Goal: Task Accomplishment & Management: Use online tool/utility

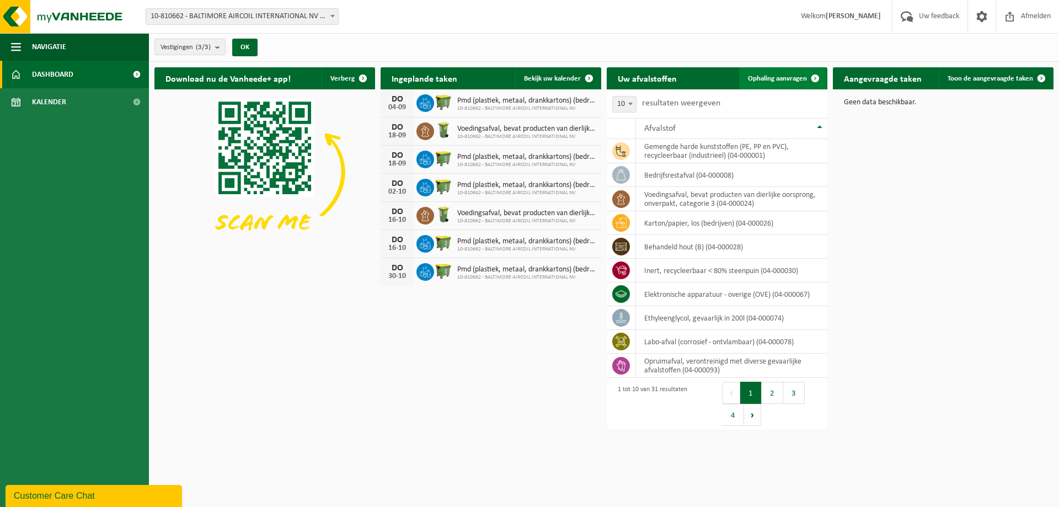
click at [816, 78] on span at bounding box center [815, 78] width 22 height 22
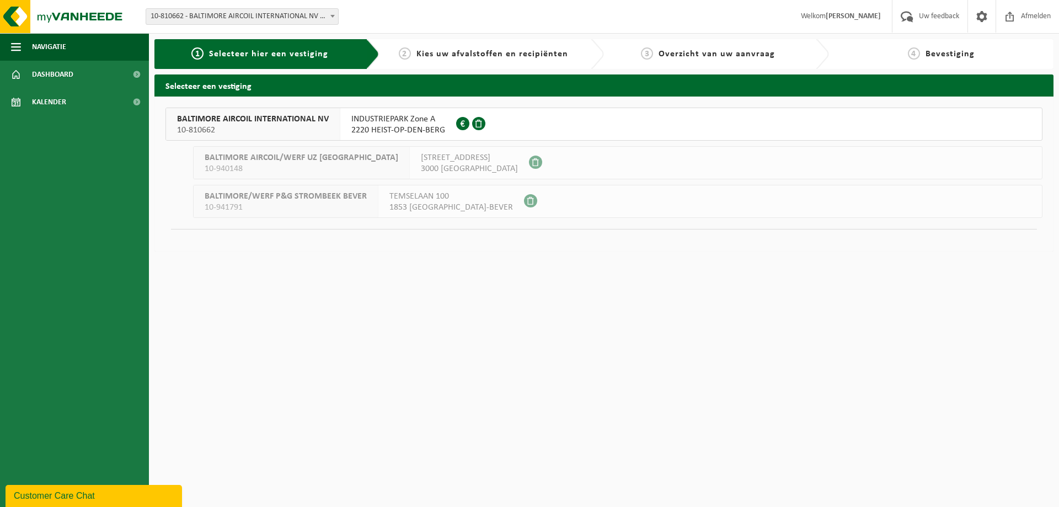
click at [223, 123] on span "BALTIMORE AIRCOIL INTERNATIONAL NV" at bounding box center [253, 119] width 152 height 11
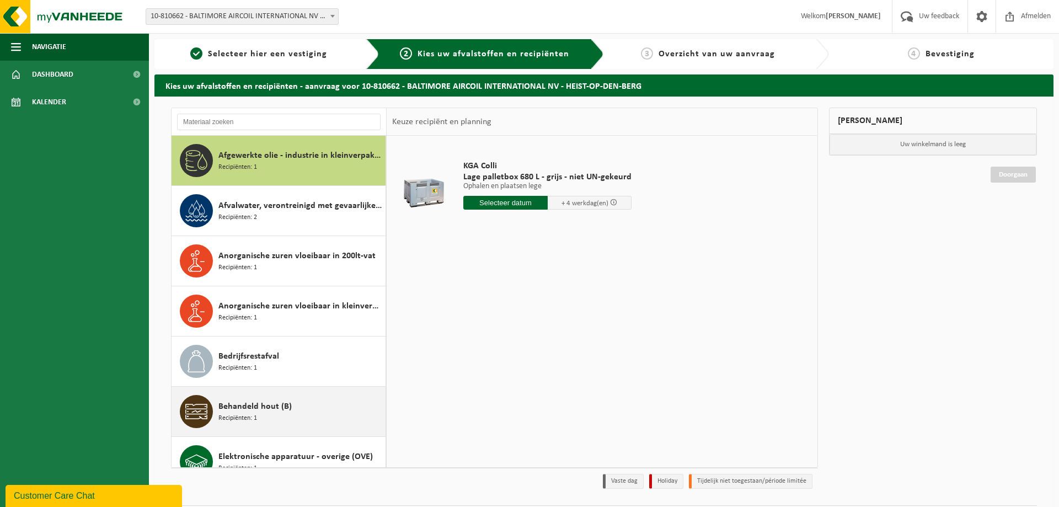
click at [247, 412] on span "Behandeld hout (B)" at bounding box center [254, 406] width 73 height 13
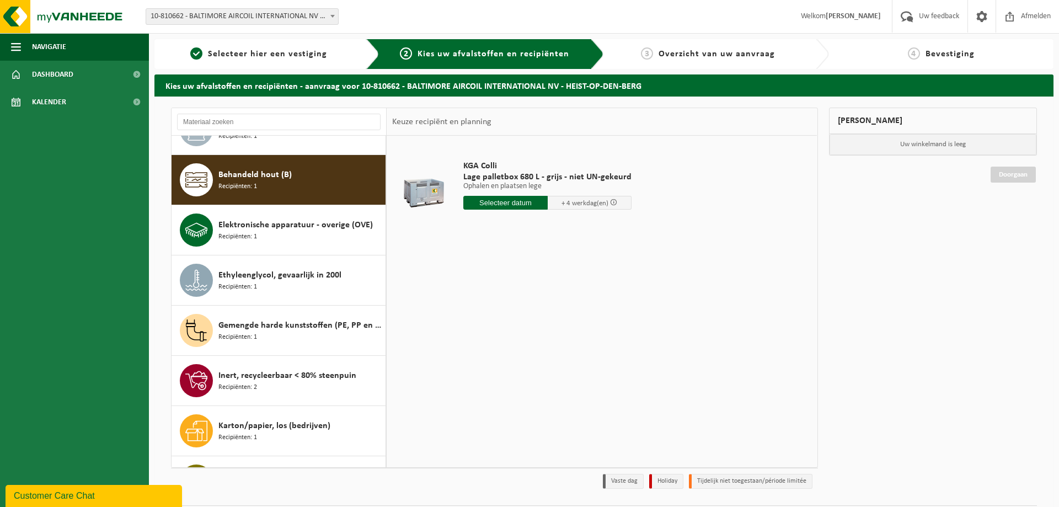
scroll to position [251, 0]
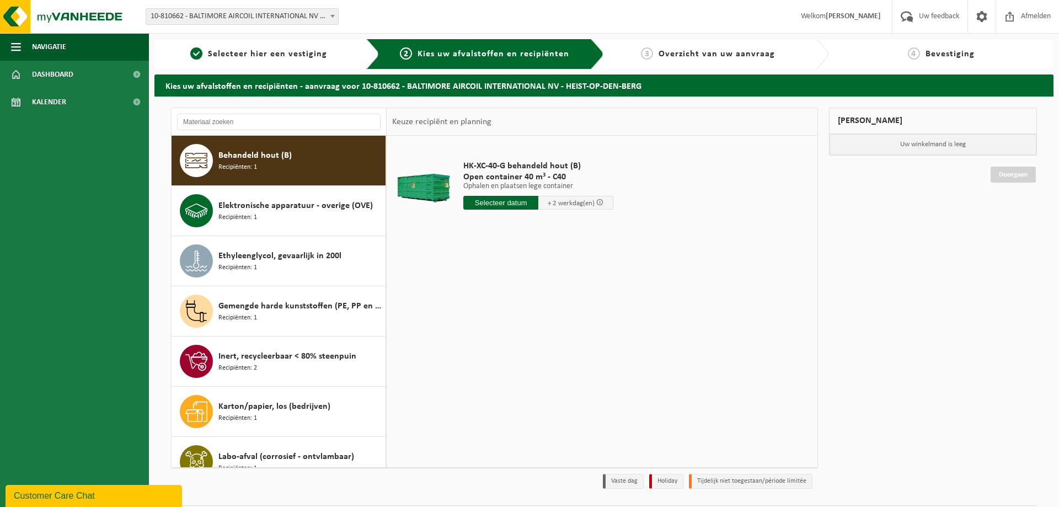
click at [506, 203] on input "text" at bounding box center [500, 203] width 75 height 14
click at [493, 334] on div "26" at bounding box center [492, 336] width 19 height 18
type input "Van 2025-08-26"
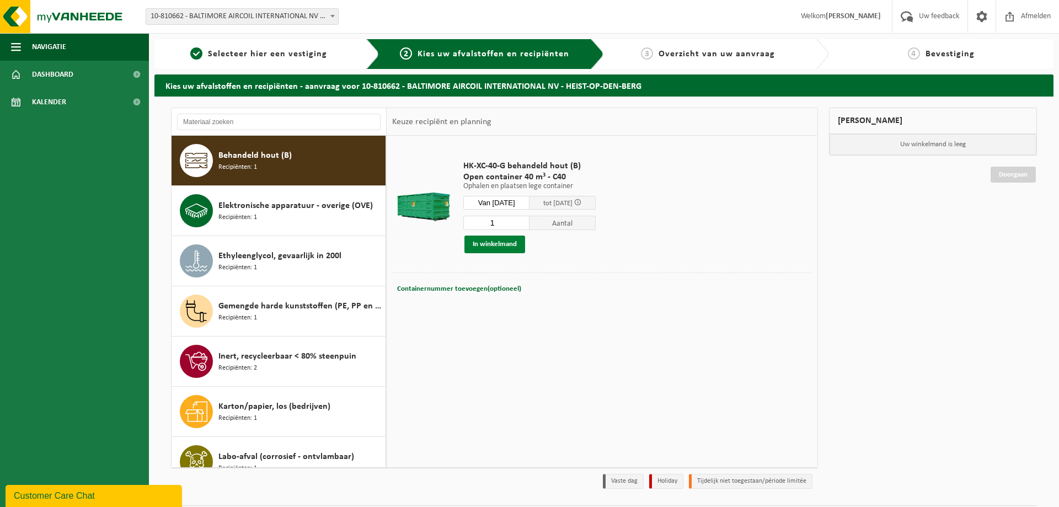
click at [492, 246] on button "In winkelmand" at bounding box center [495, 245] width 61 height 18
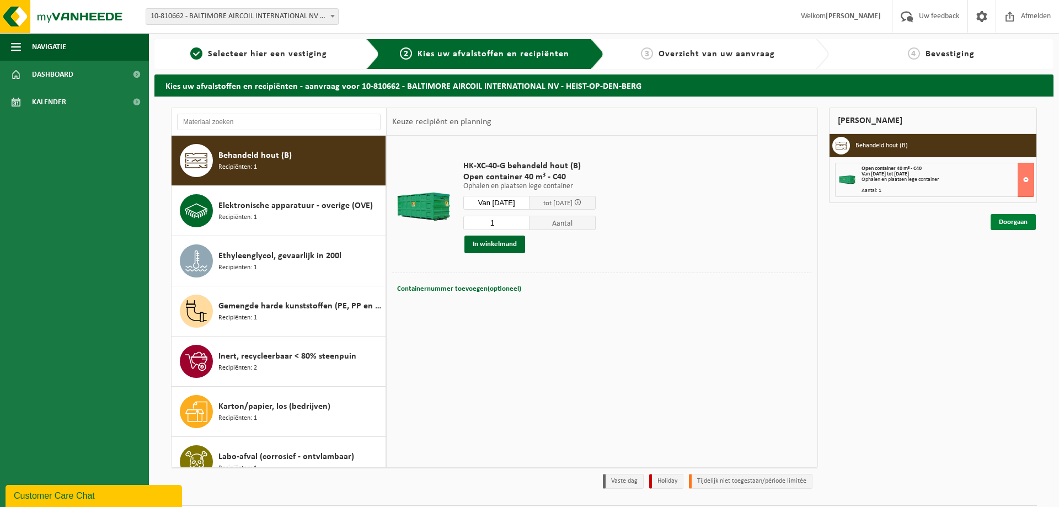
click at [1015, 223] on link "Doorgaan" at bounding box center [1013, 222] width 45 height 16
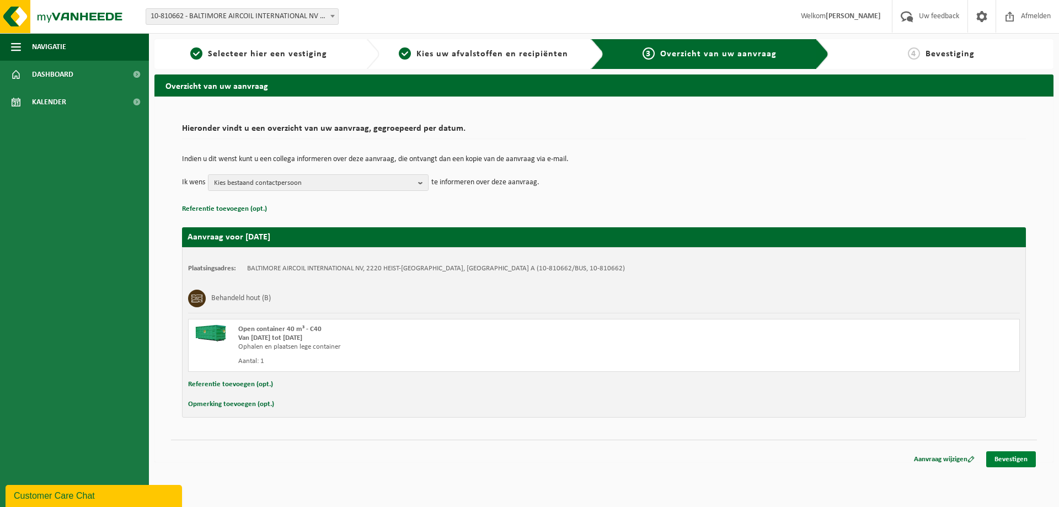
click at [1009, 461] on link "Bevestigen" at bounding box center [1012, 459] width 50 height 16
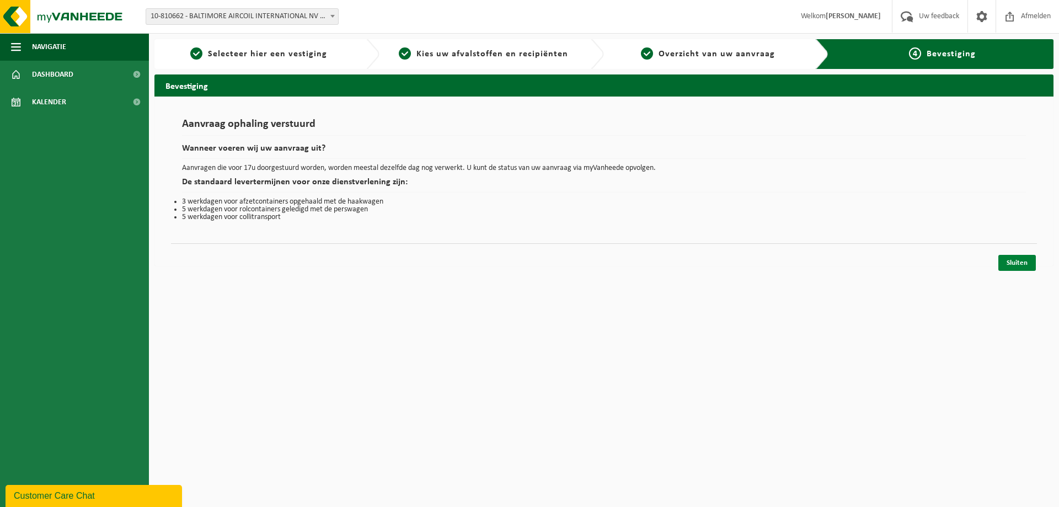
click at [1020, 261] on link "Sluiten" at bounding box center [1018, 263] width 38 height 16
